Goal: Task Accomplishment & Management: Manage account settings

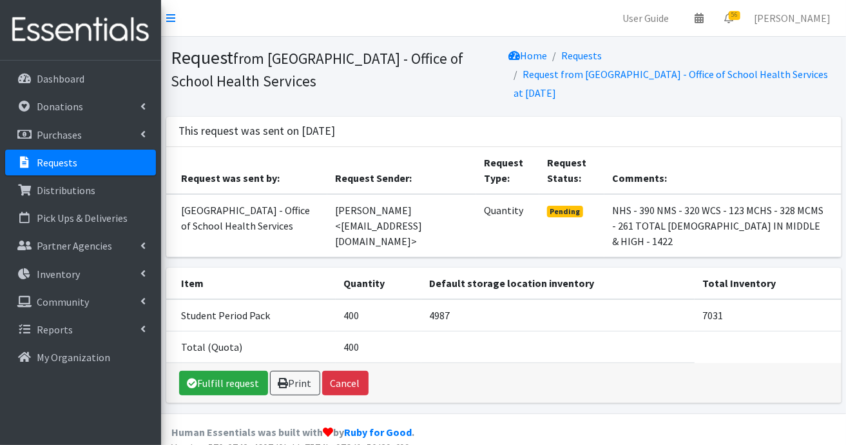
click at [62, 164] on p "Requests" at bounding box center [57, 162] width 41 height 13
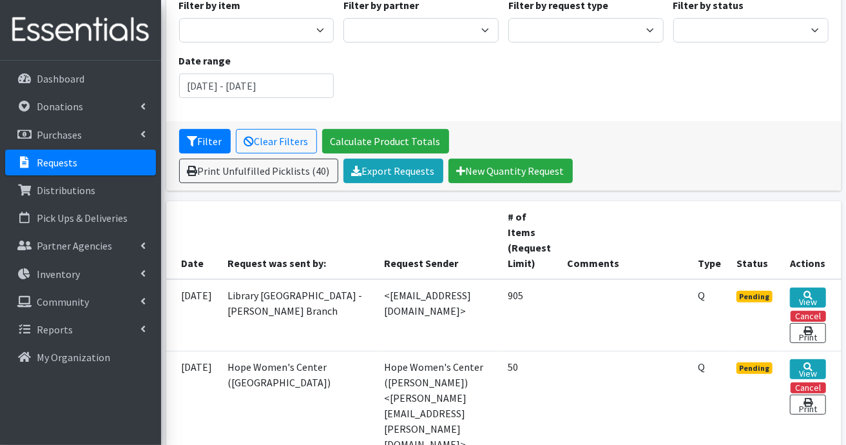
scroll to position [258, 0]
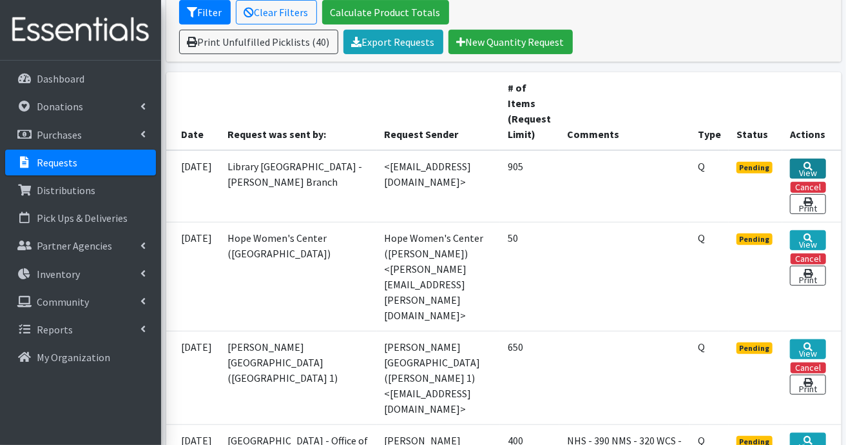
click at [805, 167] on link "View" at bounding box center [807, 168] width 35 height 20
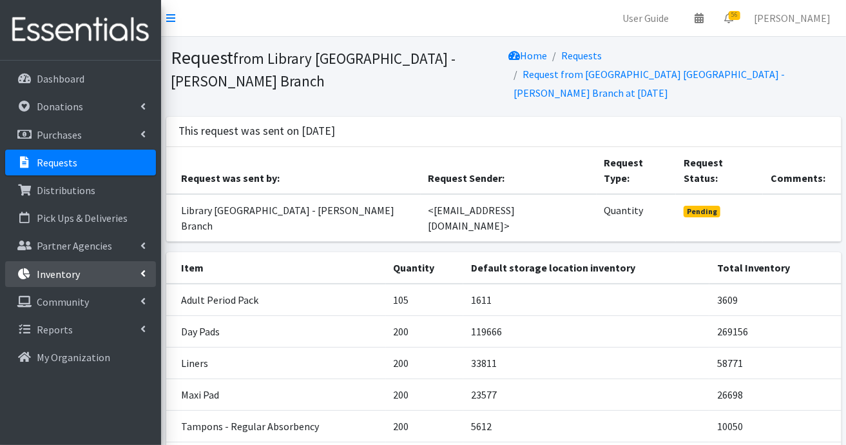
click at [90, 274] on link "Inventory" at bounding box center [80, 274] width 151 height 26
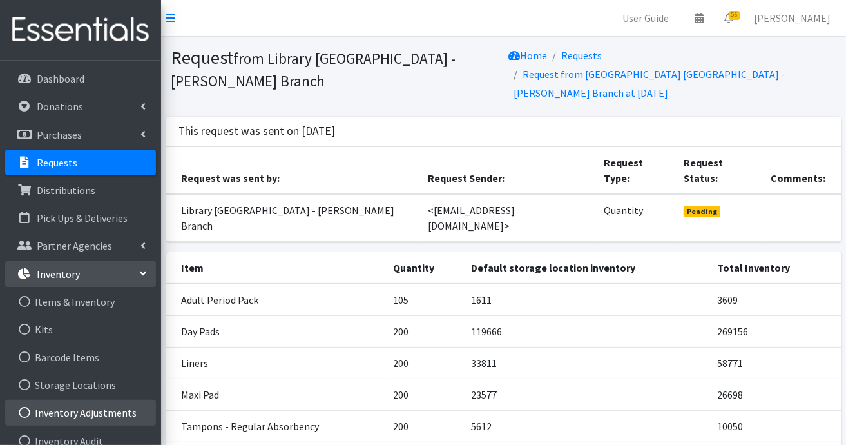
click at [77, 411] on link "Inventory Adjustments" at bounding box center [80, 412] width 151 height 26
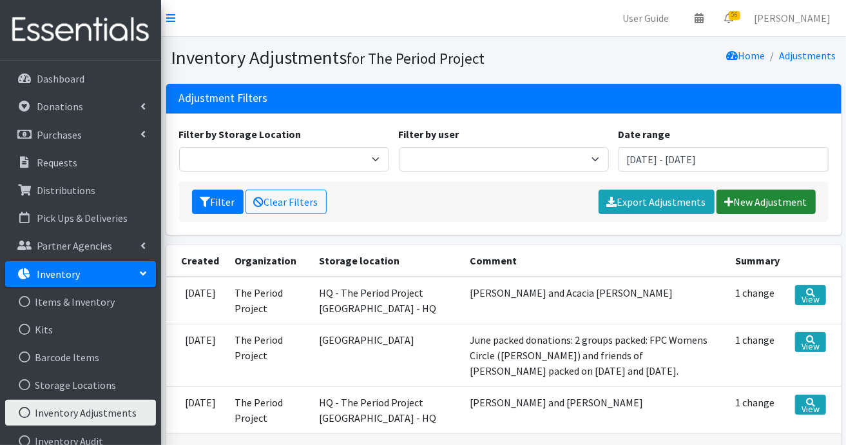
click at [759, 205] on link "New Adjustment" at bounding box center [765, 201] width 99 height 24
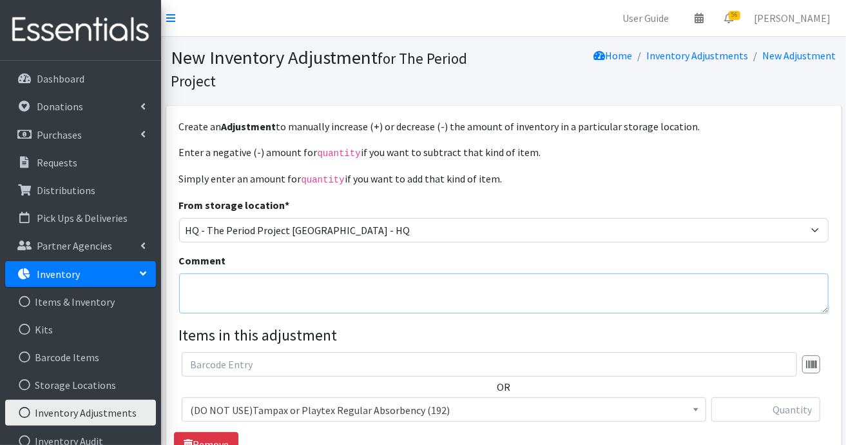
click at [477, 278] on textarea "Comment" at bounding box center [503, 293] width 649 height 40
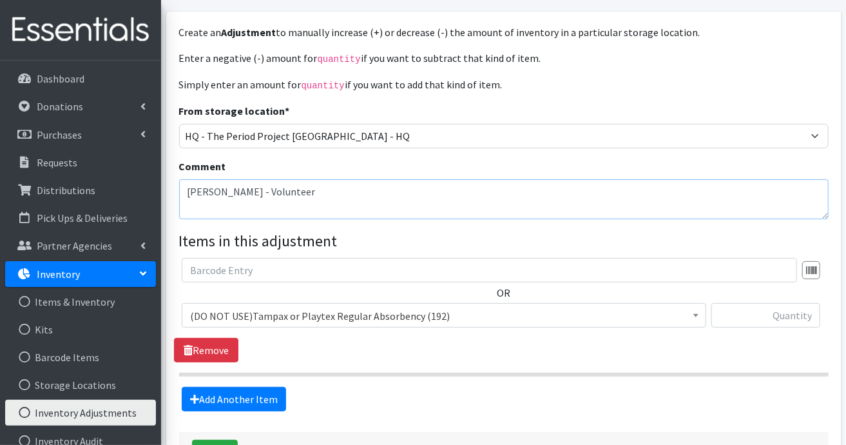
scroll to position [129, 0]
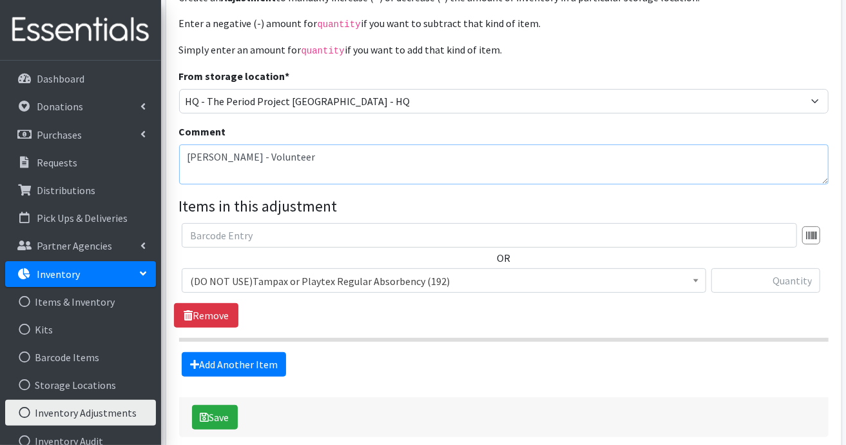
type textarea "[PERSON_NAME] - Volunteer"
click at [703, 274] on span "(DO NOT USE)Tampax or Playtex Regular Absorbency (192)" at bounding box center [444, 280] width 524 height 24
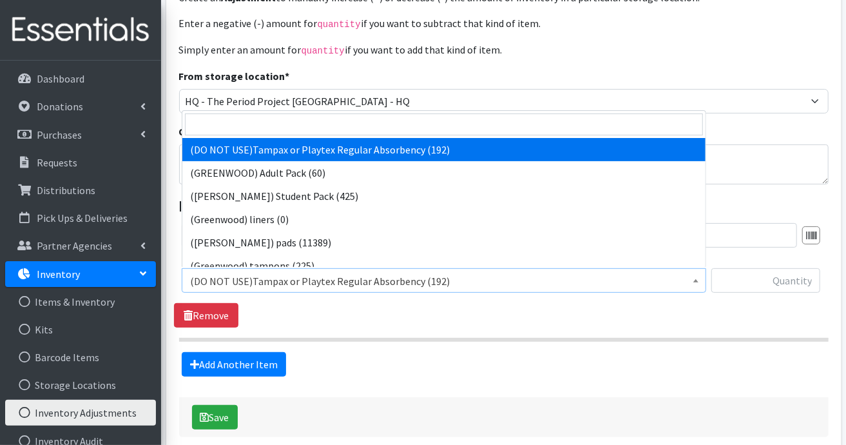
scroll to position [322, 0]
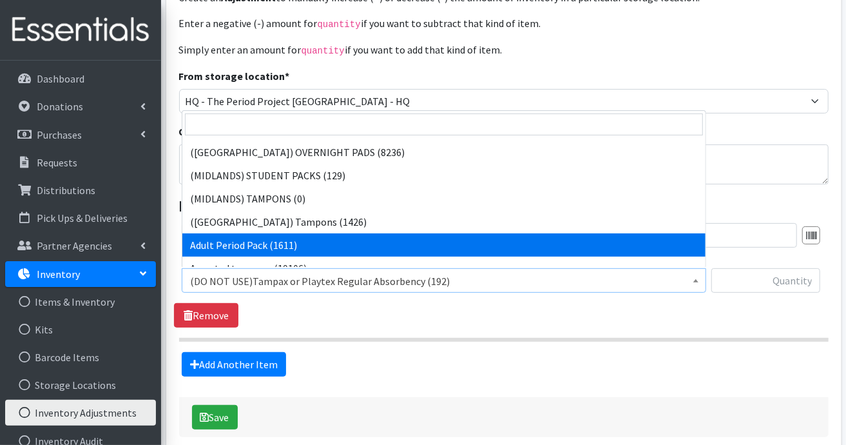
select select "7756"
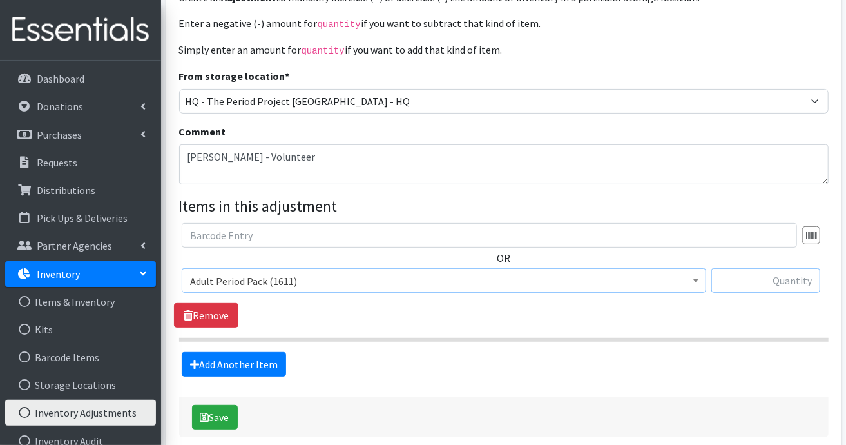
click at [765, 272] on input "text" at bounding box center [765, 280] width 109 height 24
type input "620"
click at [213, 416] on button "Save" at bounding box center [215, 417] width 46 height 24
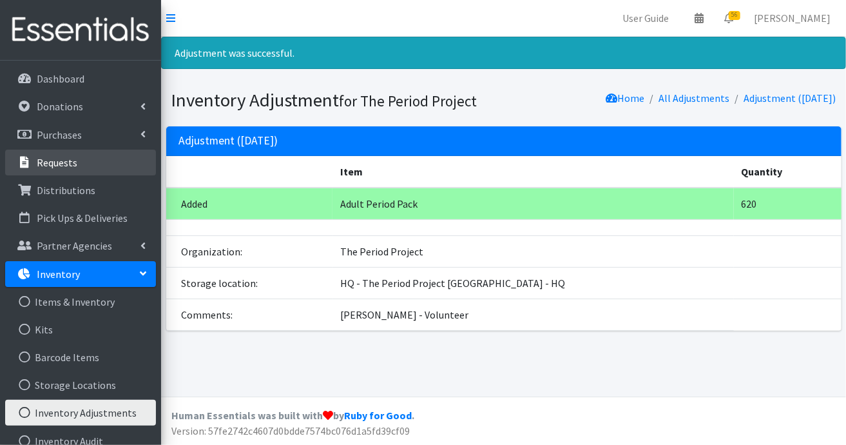
click at [32, 157] on icon at bounding box center [24, 163] width 17 height 12
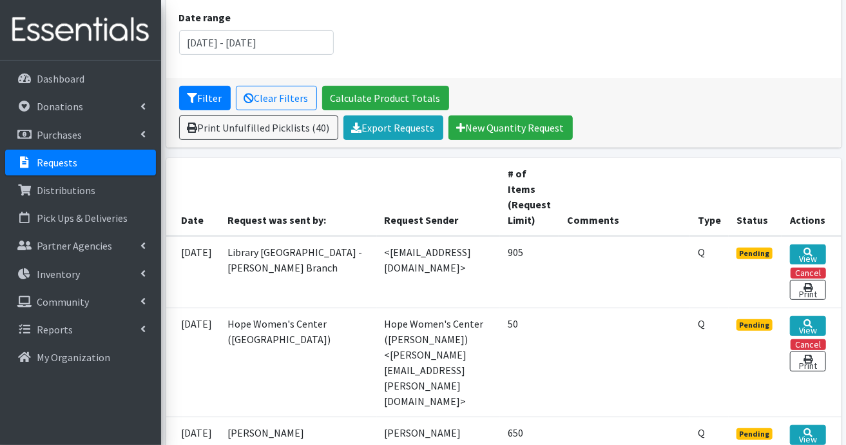
scroll to position [193, 0]
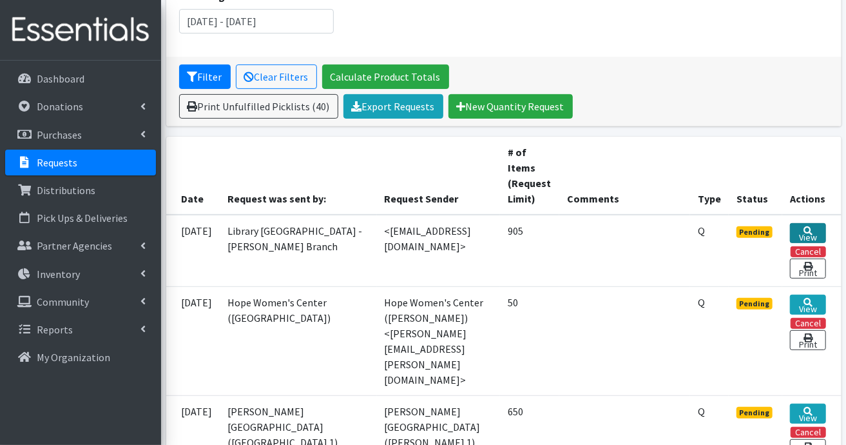
click at [802, 233] on link "View" at bounding box center [807, 233] width 35 height 20
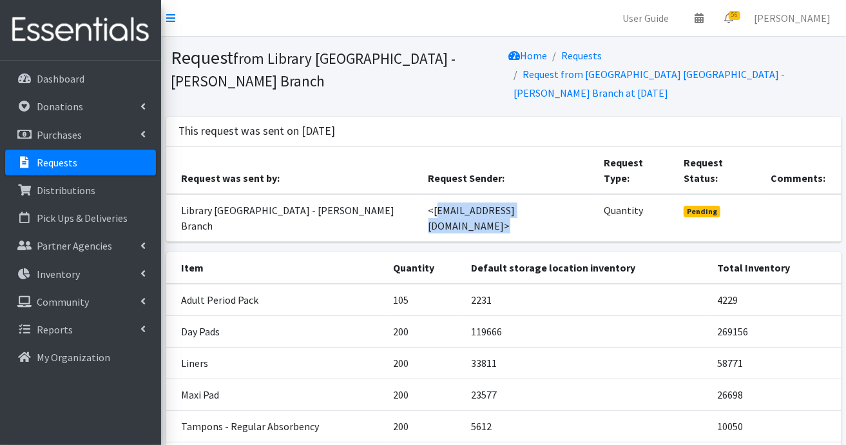
drag, startPoint x: 396, startPoint y: 180, endPoint x: 526, endPoint y: 175, distance: 130.9
click at [526, 194] on td "<[EMAIL_ADDRESS][DOMAIN_NAME]>" at bounding box center [509, 218] width 176 height 48
copy td "[EMAIL_ADDRESS][DOMAIN_NAME]"
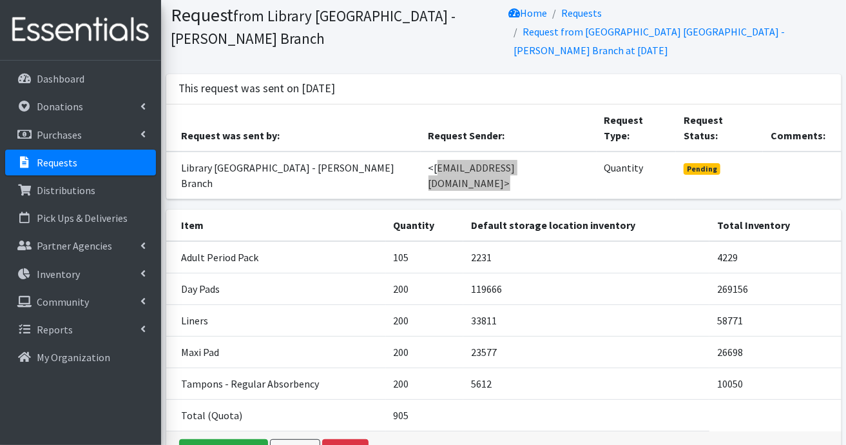
scroll to position [64, 0]
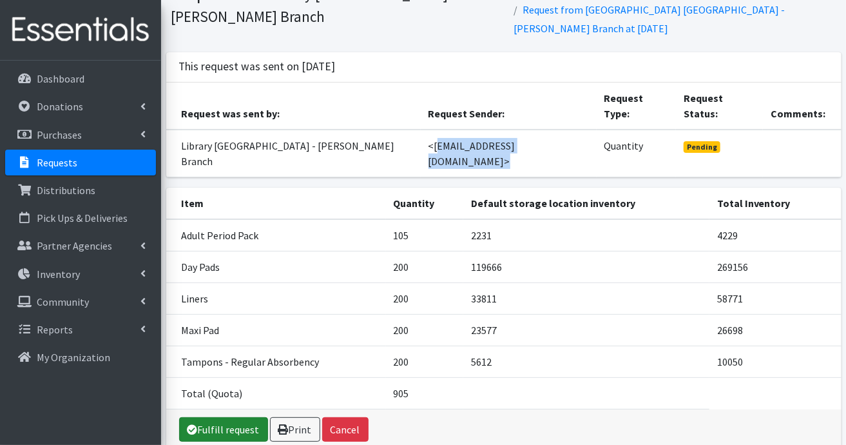
click at [236, 417] on link "Fulfill request" at bounding box center [223, 429] width 89 height 24
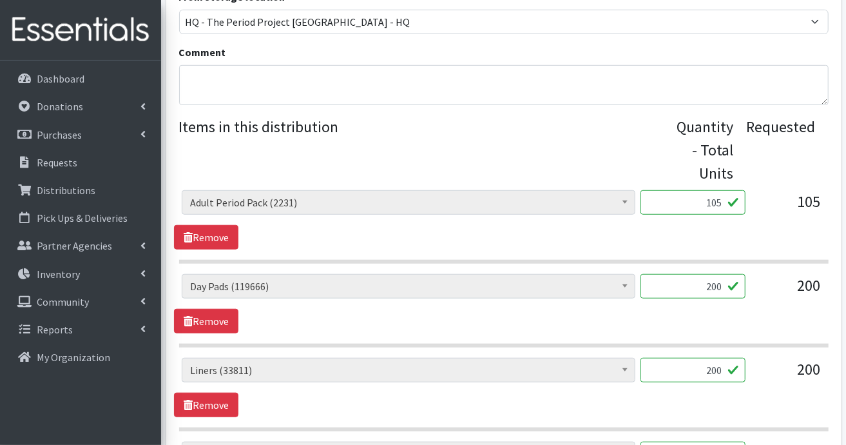
scroll to position [515, 0]
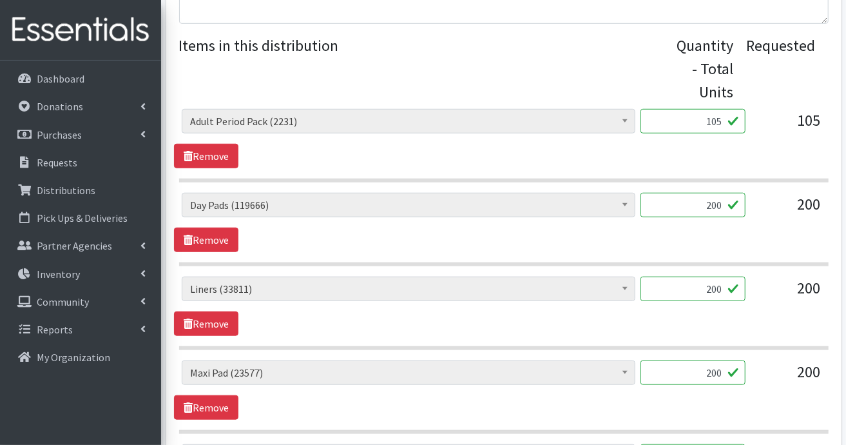
click at [725, 119] on input "105" at bounding box center [692, 121] width 105 height 24
type input "100"
click at [727, 207] on input "200" at bounding box center [692, 205] width 105 height 24
type input "2"
type input "184"
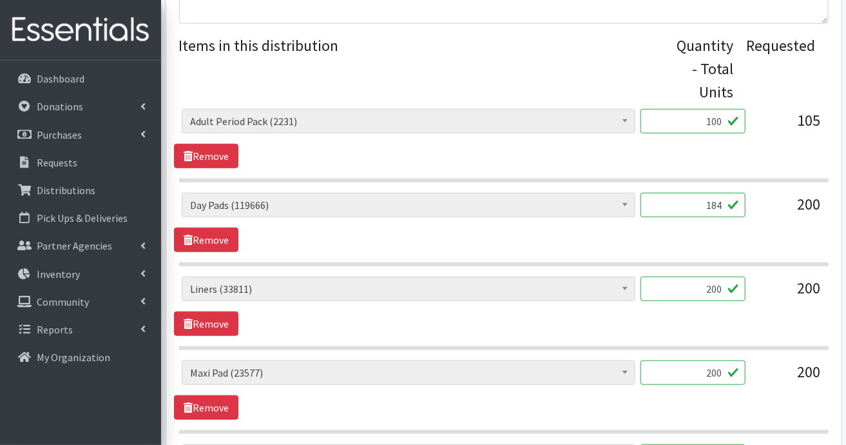
click at [724, 292] on input "200" at bounding box center [692, 288] width 105 height 24
type input "2"
type input "336"
click at [721, 371] on input "200" at bounding box center [692, 372] width 105 height 24
type input "2"
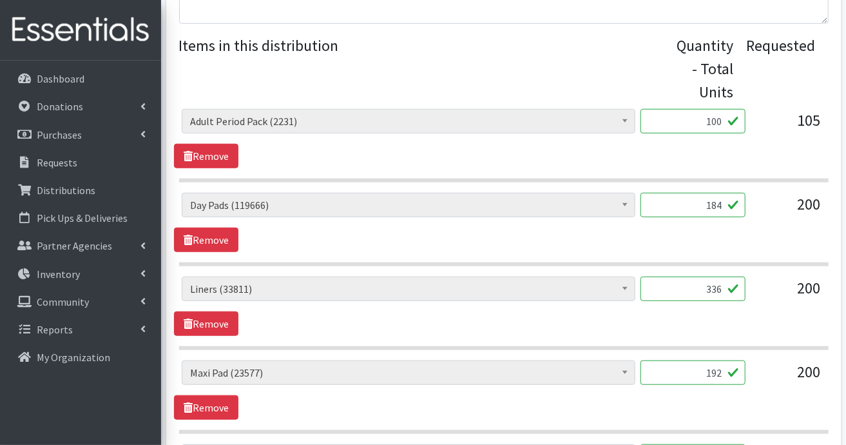
scroll to position [644, 0]
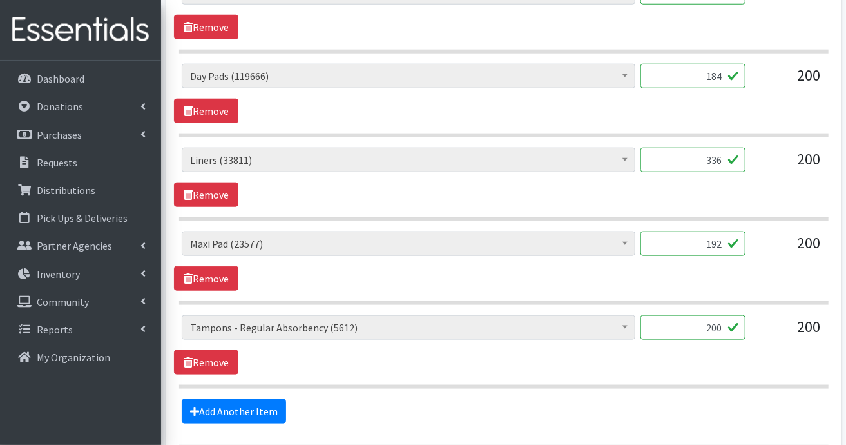
type input "192"
click at [720, 323] on input "200" at bounding box center [692, 327] width 105 height 24
type input "2"
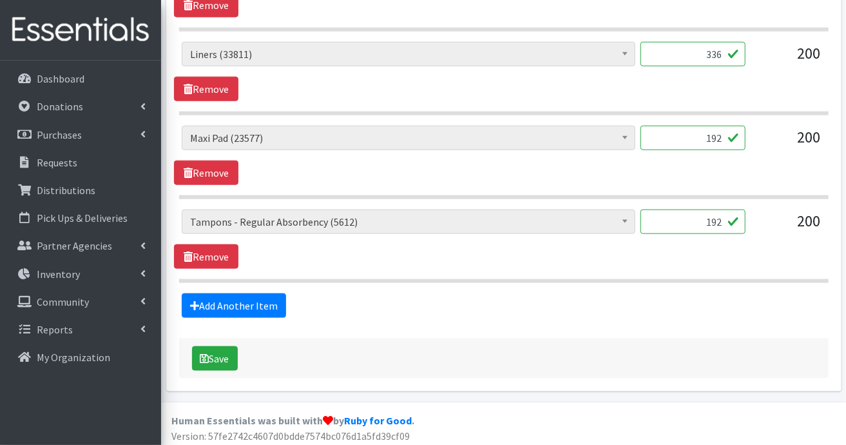
scroll to position [751, 0]
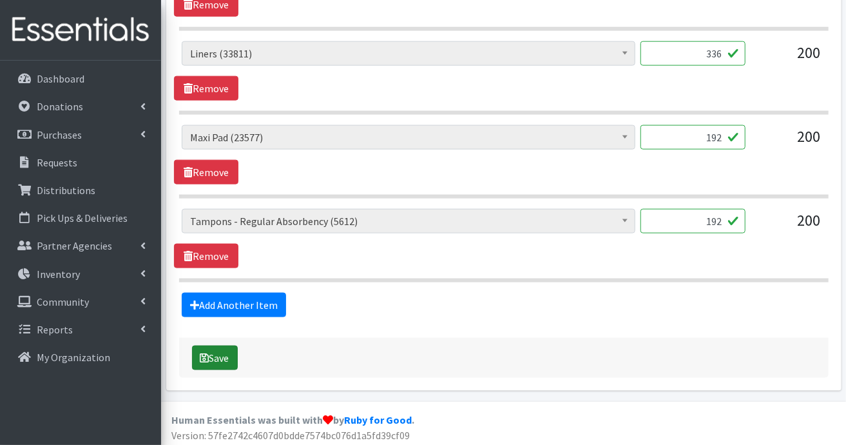
type input "192"
click at [228, 351] on button "Save" at bounding box center [215, 357] width 46 height 24
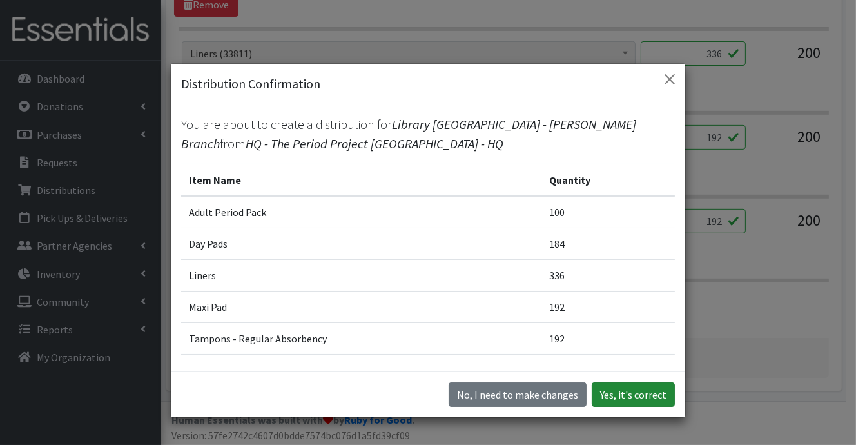
click at [642, 396] on button "Yes, it's correct" at bounding box center [632, 394] width 83 height 24
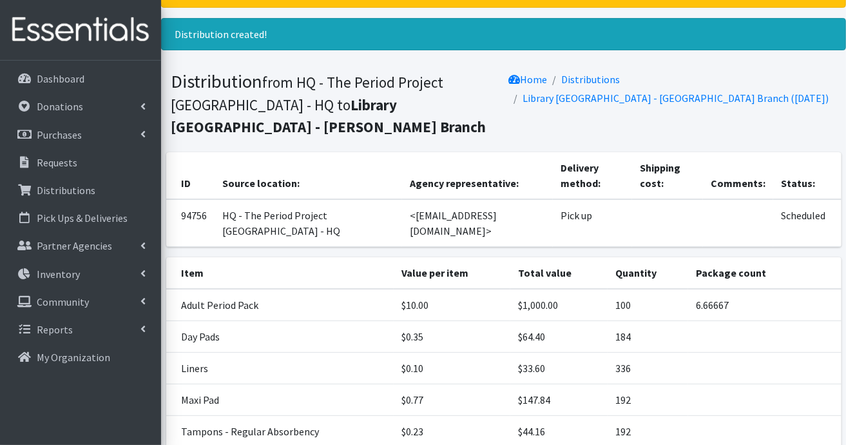
scroll to position [129, 0]
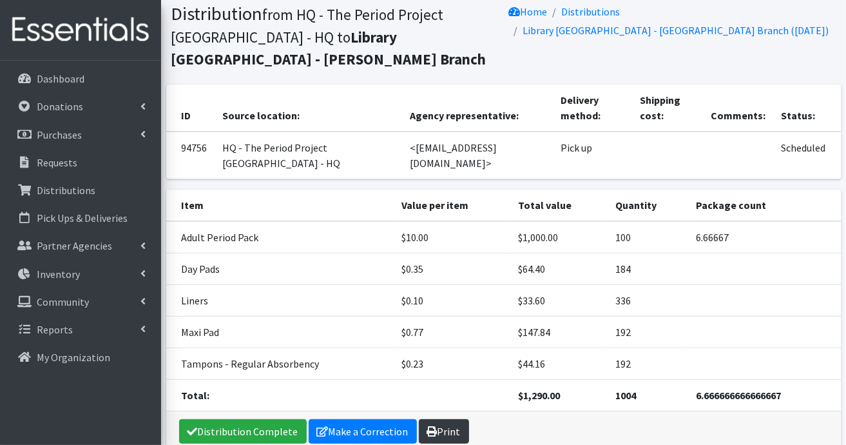
click at [447, 428] on link "Print" at bounding box center [444, 431] width 50 height 24
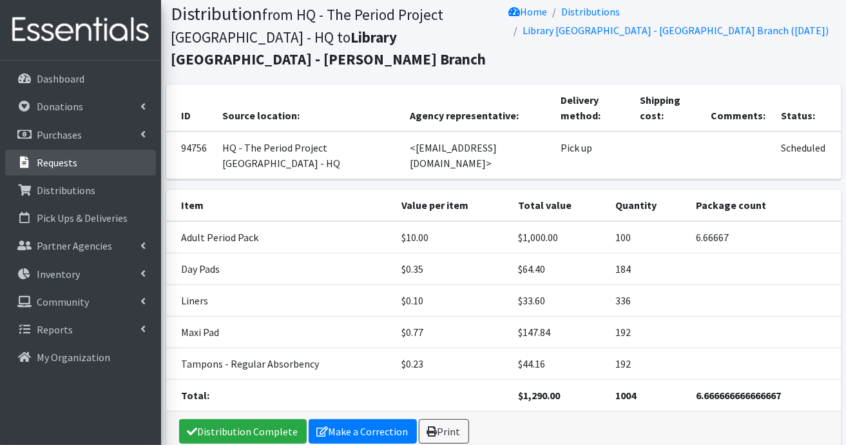
click at [63, 169] on link "Requests" at bounding box center [80, 162] width 151 height 26
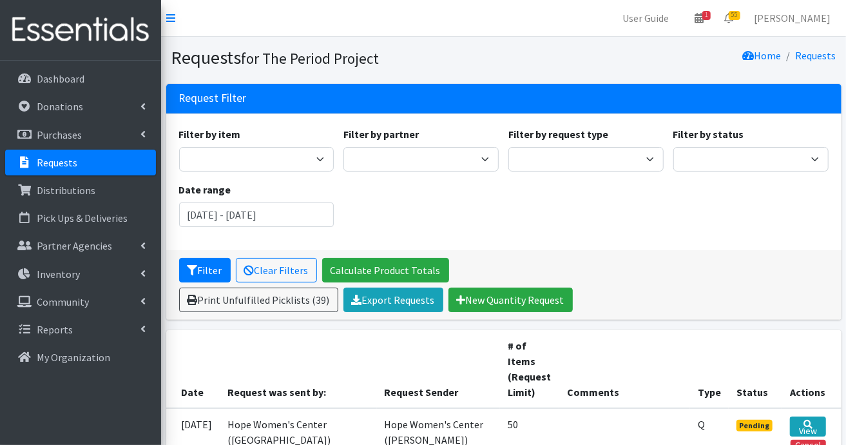
scroll to position [193, 0]
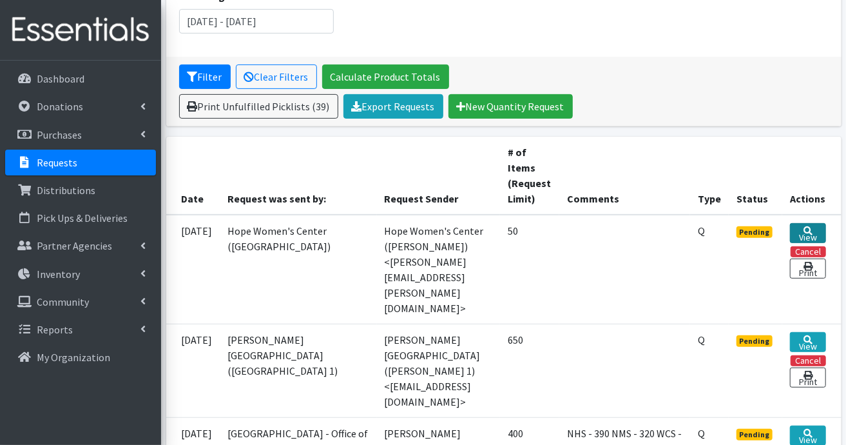
click at [812, 232] on link "View" at bounding box center [807, 233] width 35 height 20
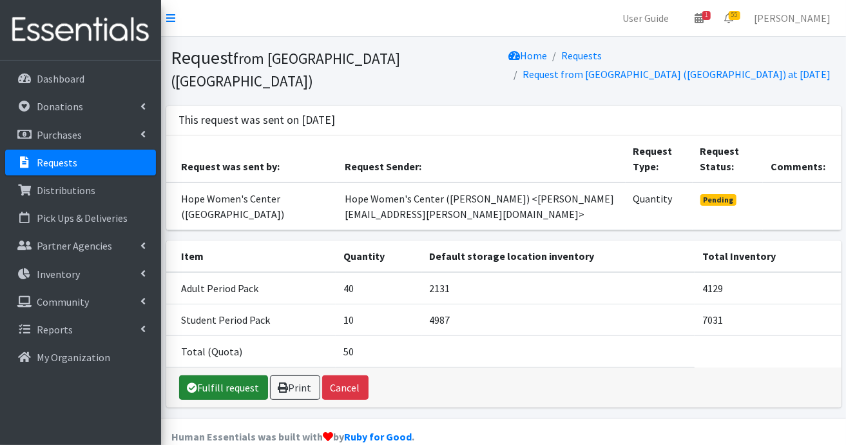
click at [237, 379] on link "Fulfill request" at bounding box center [223, 387] width 89 height 24
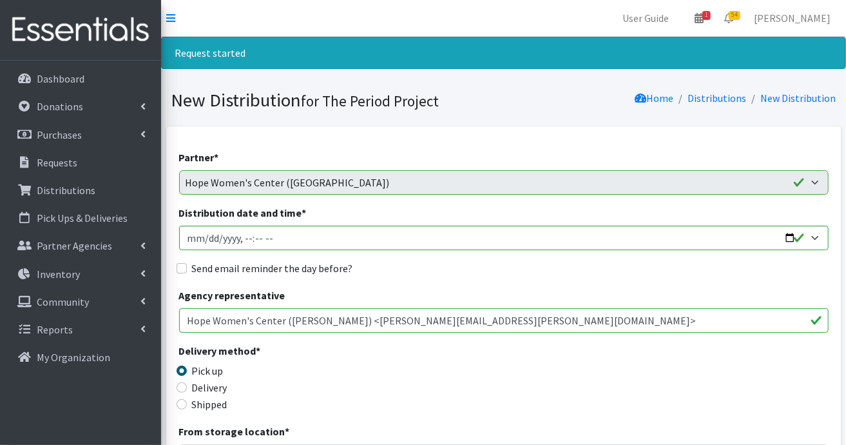
drag, startPoint x: 325, startPoint y: 320, endPoint x: 494, endPoint y: 316, distance: 168.8
click at [494, 316] on input "Hope Women's Center ([PERSON_NAME]) <[PERSON_NAME][EMAIL_ADDRESS][PERSON_NAME][…" at bounding box center [503, 320] width 649 height 24
click at [446, 356] on div "Delivery method * Pick up Delivery Shipped Shipping cost" at bounding box center [503, 383] width 649 height 81
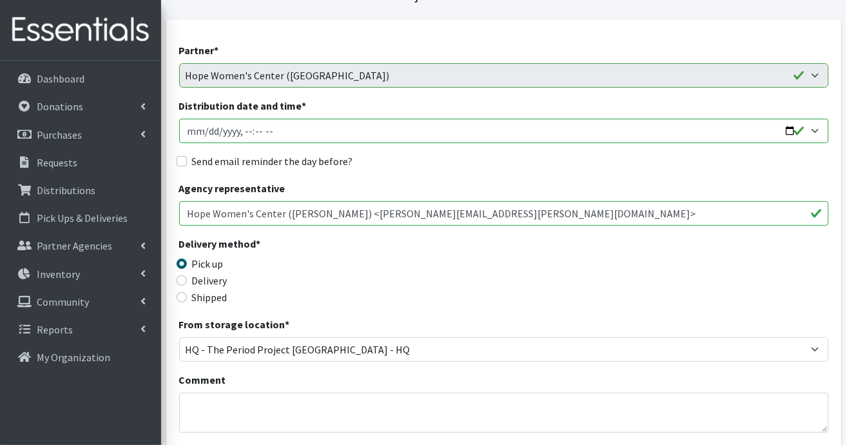
scroll to position [129, 0]
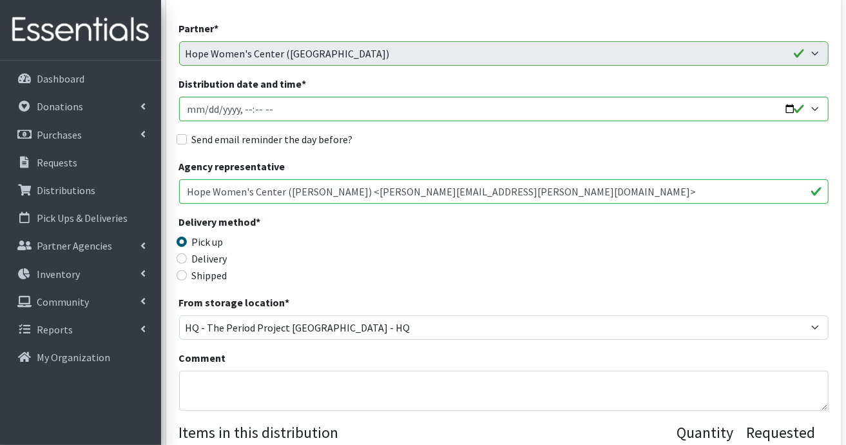
click at [175, 257] on div "Partner * AAST Abbeville County Library System Abbeville High School Abbeville …" at bounding box center [503, 378] width 675 height 763
click at [181, 258] on input "Delivery" at bounding box center [182, 258] width 10 height 10
radio input "true"
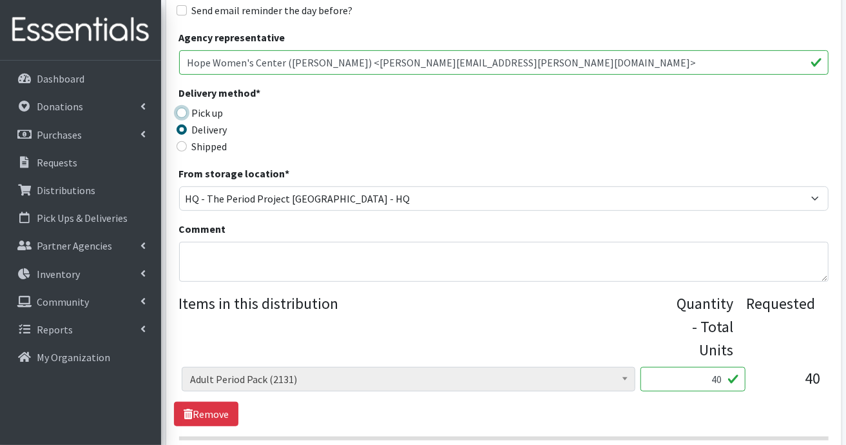
click at [184, 112] on input "Pick up" at bounding box center [182, 113] width 10 height 10
radio input "true"
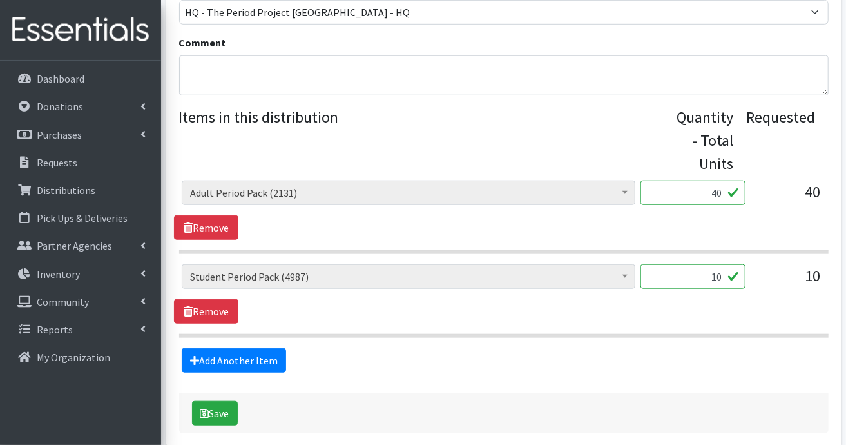
scroll to position [501, 0]
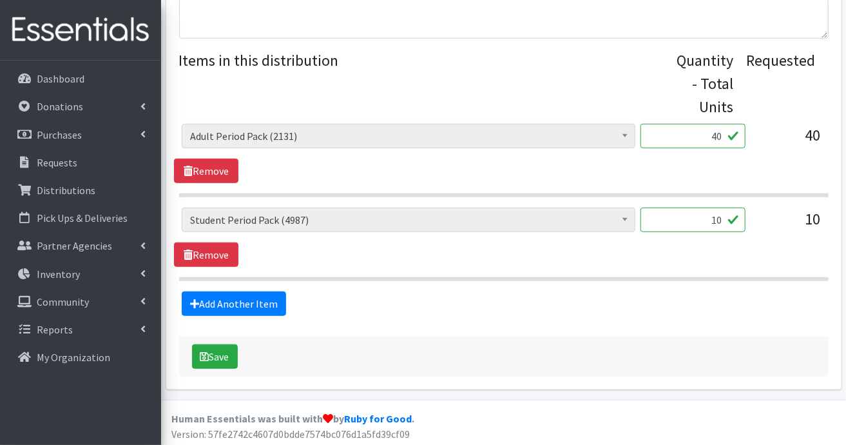
click at [729, 222] on input "10" at bounding box center [692, 219] width 105 height 24
type input "1"
type input "25"
click at [225, 351] on button "Save" at bounding box center [215, 356] width 46 height 24
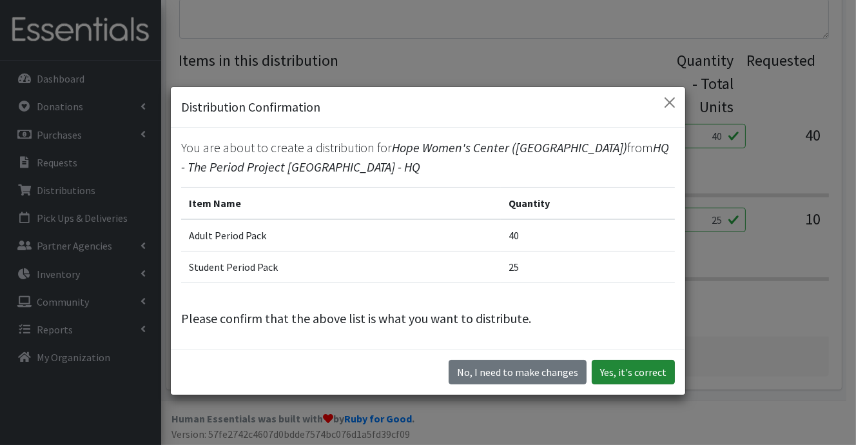
click at [642, 369] on button "Yes, it's correct" at bounding box center [632, 372] width 83 height 24
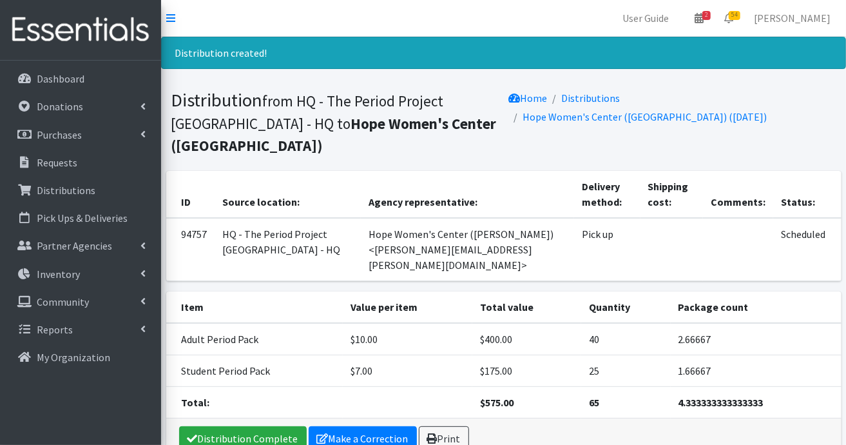
scroll to position [48, 0]
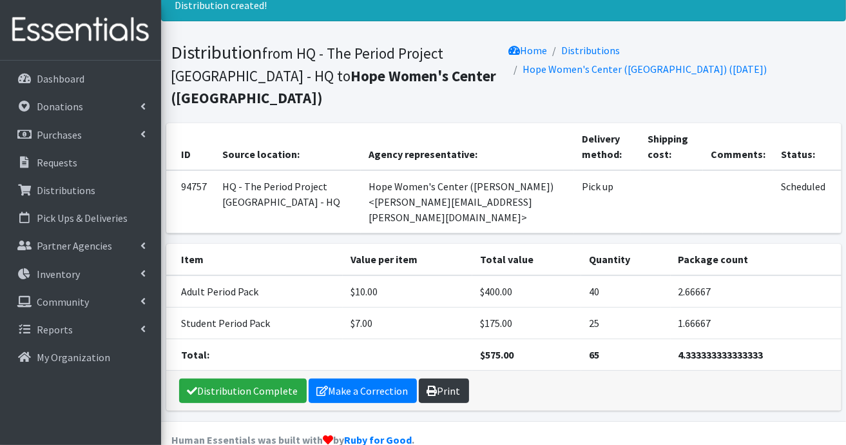
click at [446, 378] on link "Print" at bounding box center [444, 390] width 50 height 24
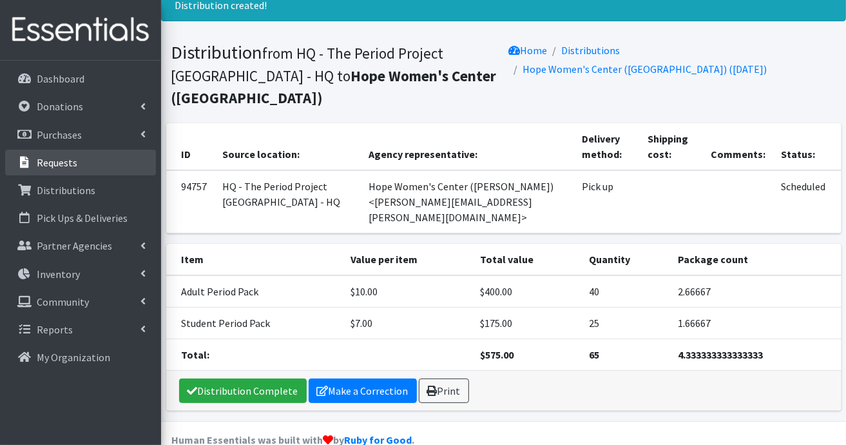
click at [77, 164] on link "Requests" at bounding box center [80, 162] width 151 height 26
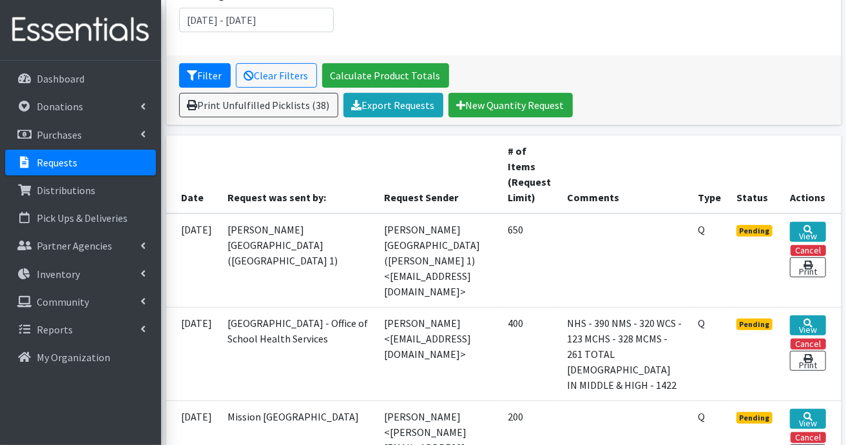
scroll to position [129, 0]
